Goal: Task Accomplishment & Management: Manage account settings

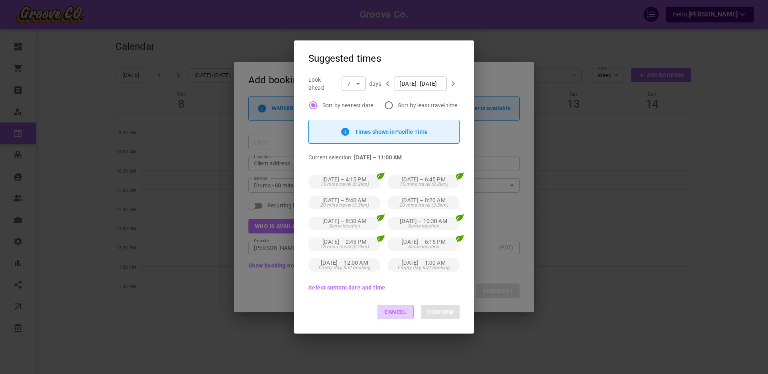
click at [391, 312] on button "Cancel" at bounding box center [396, 311] width 36 height 14
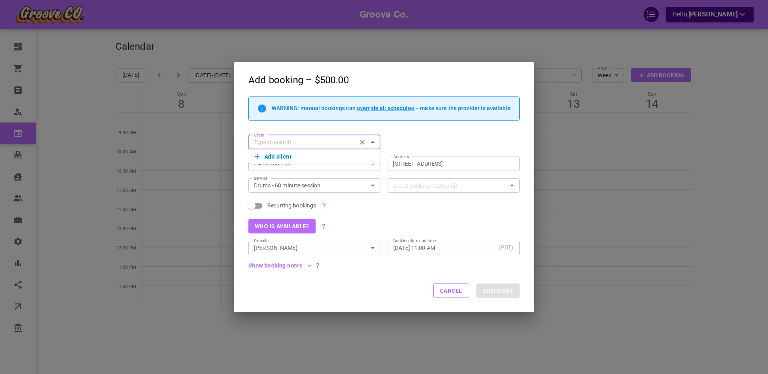
click at [282, 138] on input "Client" at bounding box center [303, 142] width 104 height 10
click at [289, 157] on span "[PERSON_NAME][EMAIL_ADDRESS][DOMAIN_NAME]" at bounding box center [314, 160] width 119 height 6
type input "[PERSON_NAME]"
type input "[STREET_ADDRESS]"
click at [499, 288] on button "Checkout" at bounding box center [498, 290] width 43 height 14
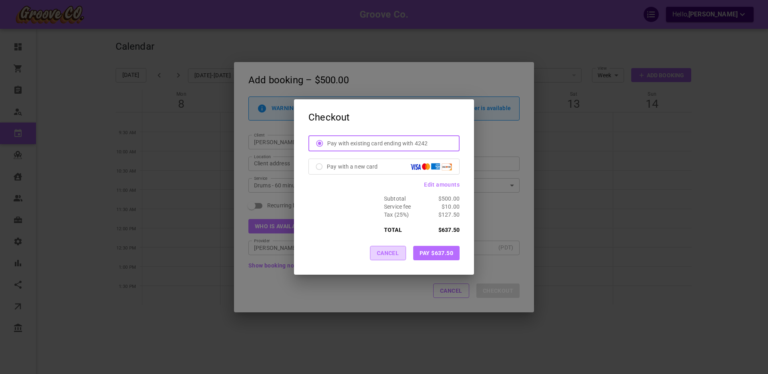
click at [389, 253] on button "Cancel" at bounding box center [388, 253] width 36 height 14
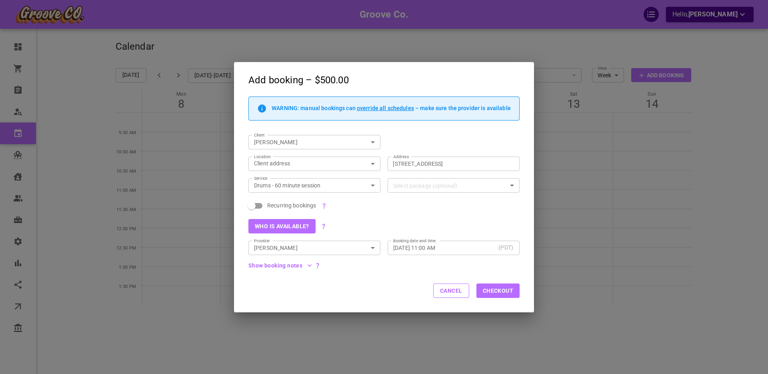
click at [455, 293] on button "Cancel" at bounding box center [451, 290] width 36 height 14
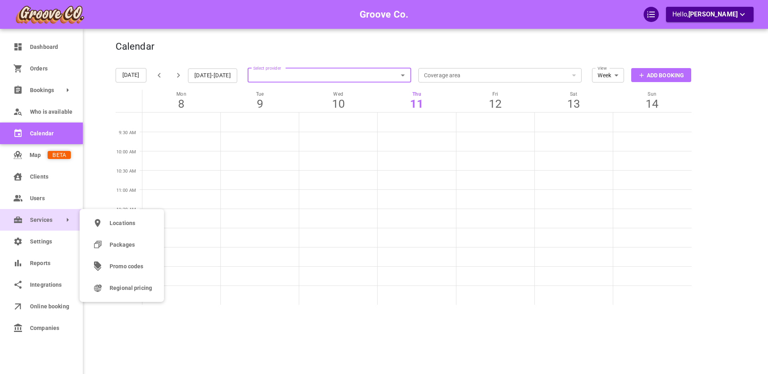
click at [30, 221] on span "Services" at bounding box center [30, 220] width 0 height 8
select select "25"
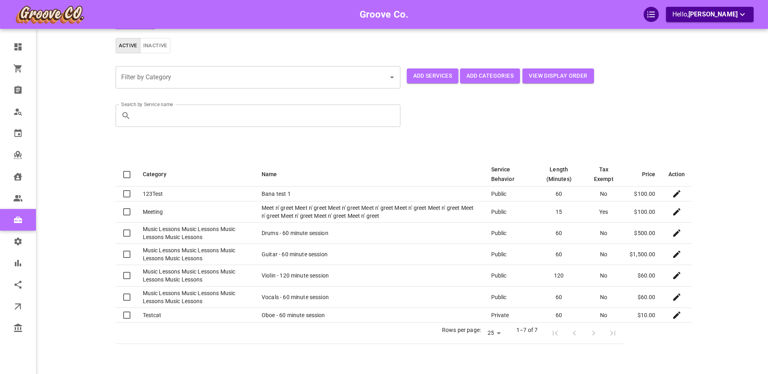
scroll to position [63, 0]
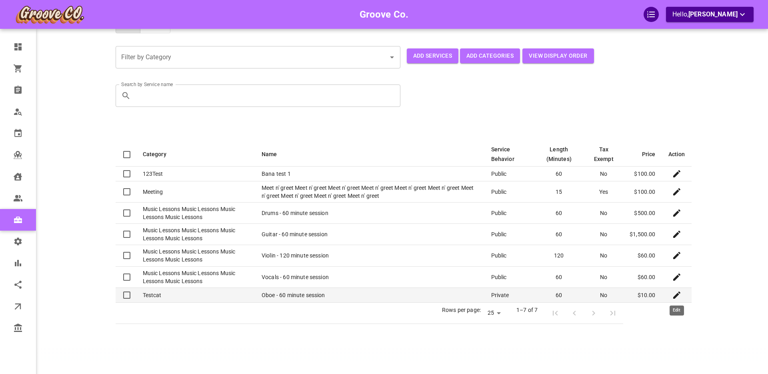
click at [677, 296] on icon "Edit" at bounding box center [677, 295] width 10 height 10
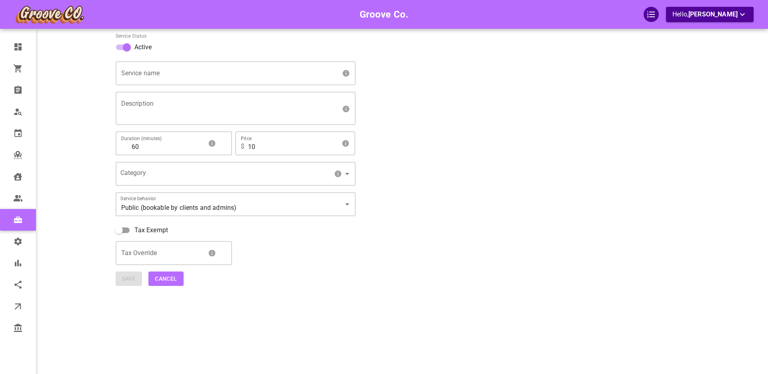
scroll to position [49, 0]
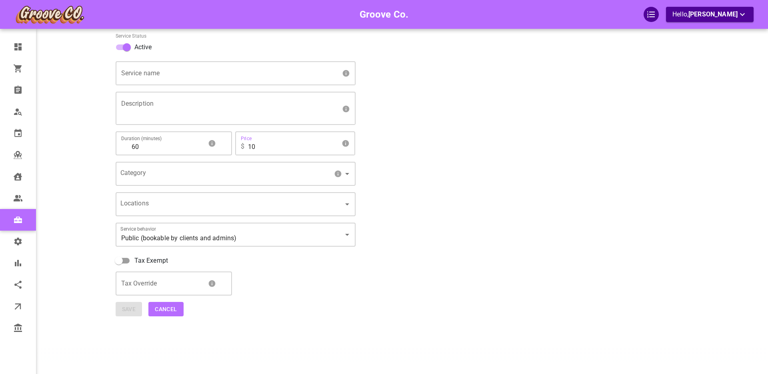
click at [267, 146] on input "10" at bounding box center [293, 143] width 91 height 22
type input "Oboe - 60 minute session"
type textarea "test"
type input "ac26f9ad-3fba-4c39-a67d-d9c1492eed26"
type input "INTERNAL"
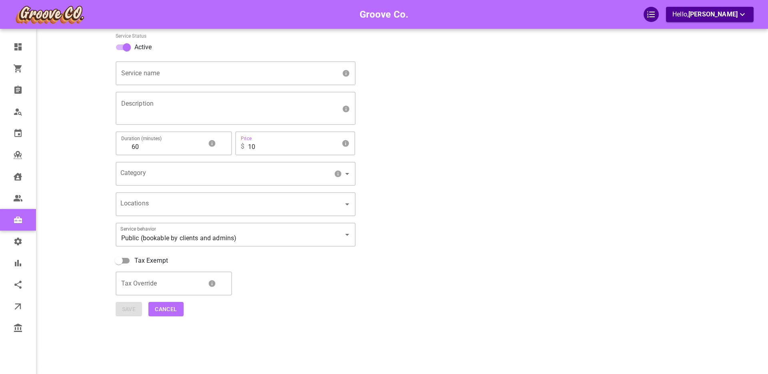
type input "[object Object]"
type input "1"
type input "0"
